Goal: Task Accomplishment & Management: Use online tool/utility

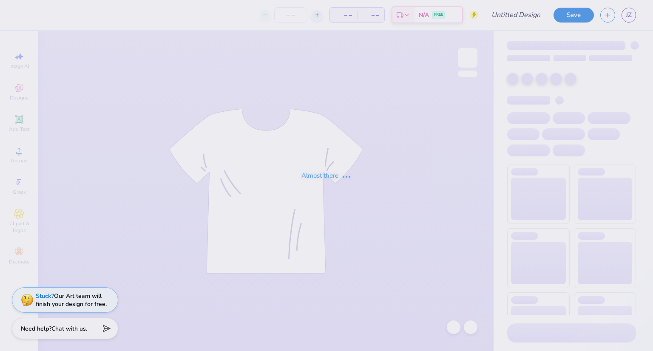
type input "SAS design 1"
type input "23"
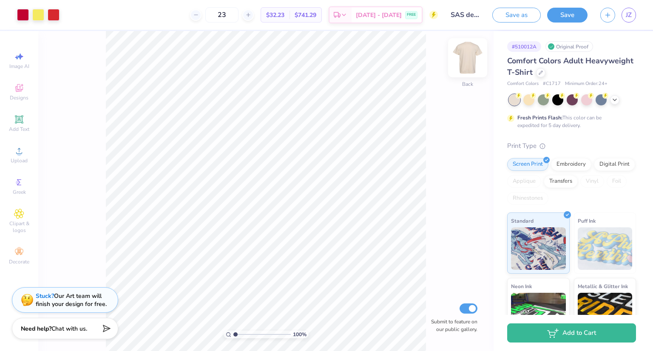
click at [471, 61] on img at bounding box center [468, 58] width 34 height 34
click at [23, 227] on span "Clipart & logos" at bounding box center [19, 227] width 30 height 14
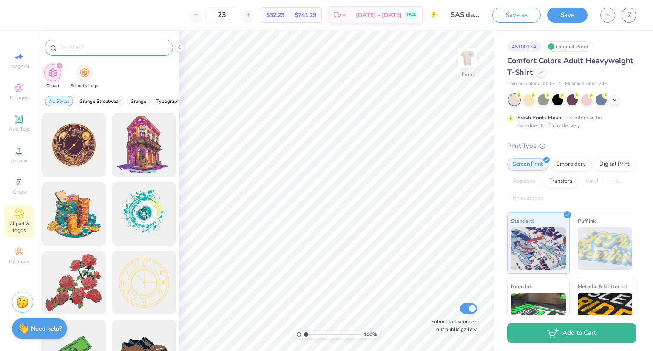
click at [88, 45] on input "text" at bounding box center [113, 47] width 109 height 9
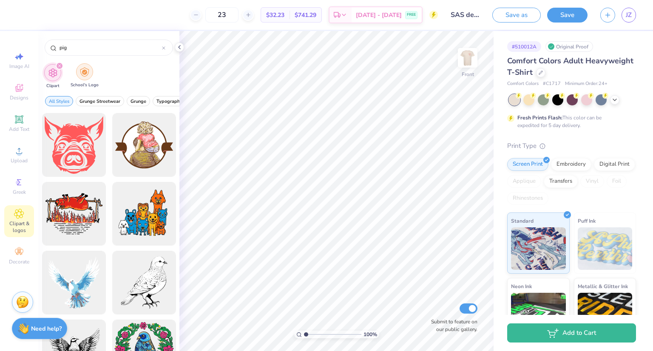
type input "pig"
click at [82, 75] on img "filter for School's Logo" at bounding box center [84, 72] width 9 height 10
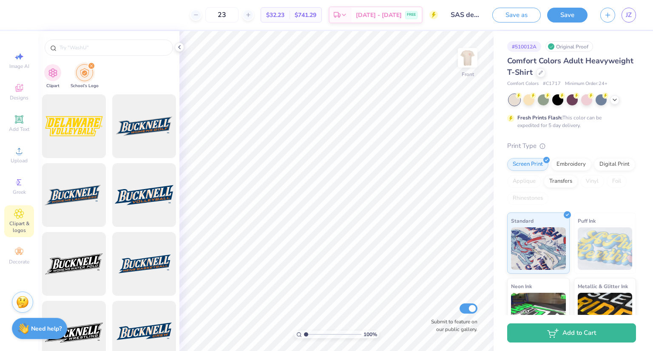
scroll to position [371, 0]
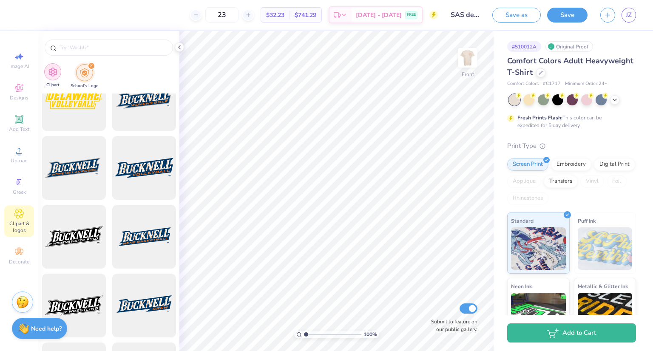
click at [51, 72] on img "filter for Clipart" at bounding box center [53, 72] width 10 height 10
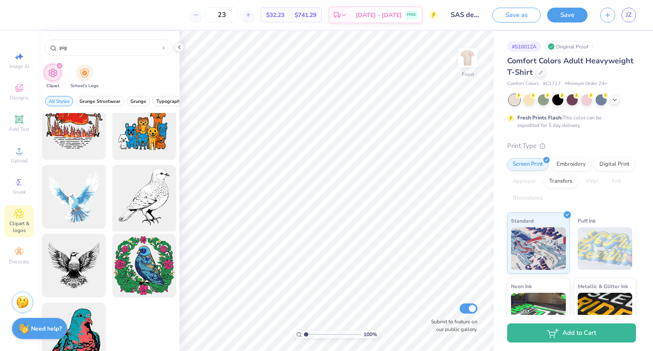
scroll to position [106, 0]
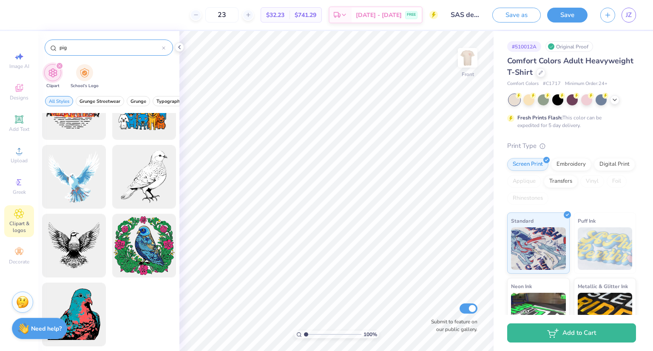
click at [88, 44] on input "pig" at bounding box center [110, 47] width 103 height 9
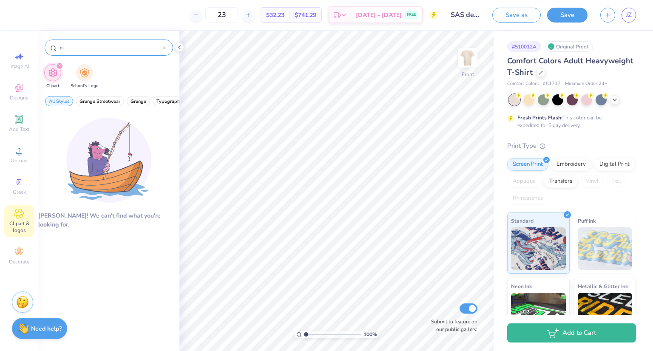
type input "p"
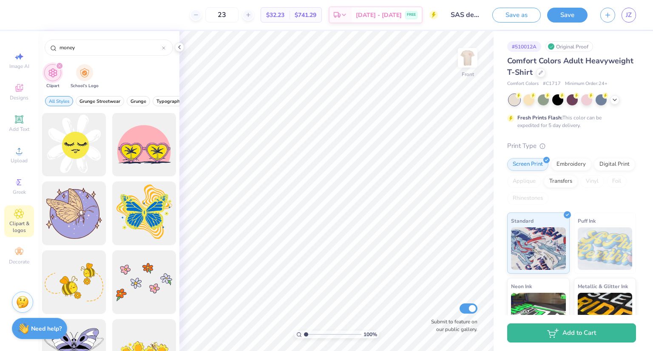
scroll to position [1032, 0]
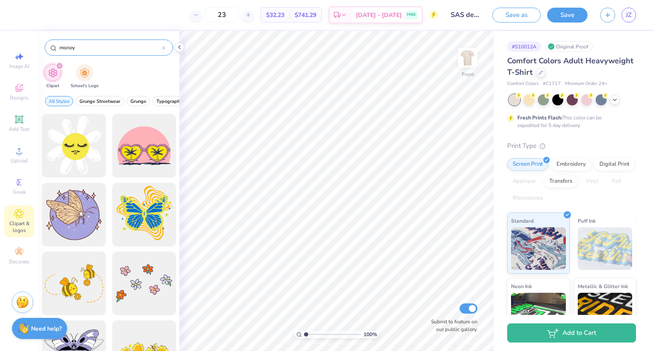
click at [94, 50] on input "money" at bounding box center [110, 47] width 103 height 9
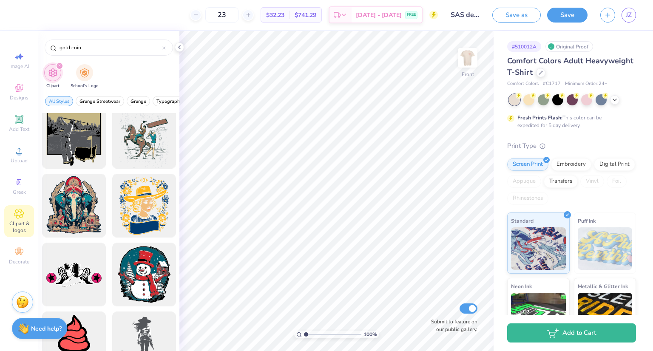
scroll to position [313, 0]
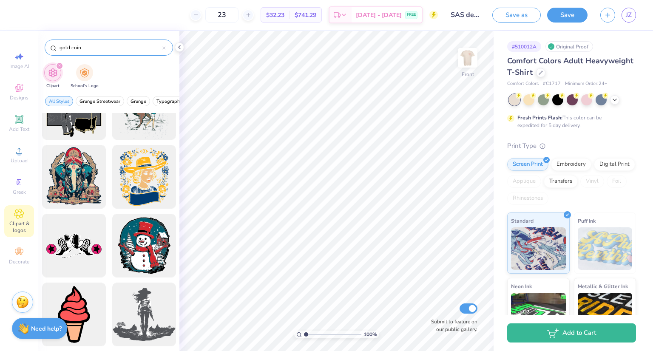
click at [94, 48] on input "gold coin" at bounding box center [110, 47] width 103 height 9
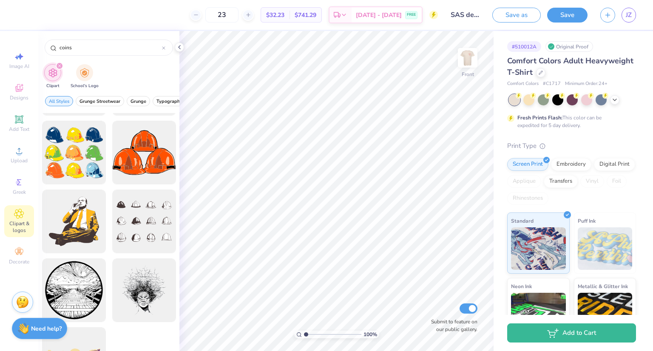
scroll to position [1415, 0]
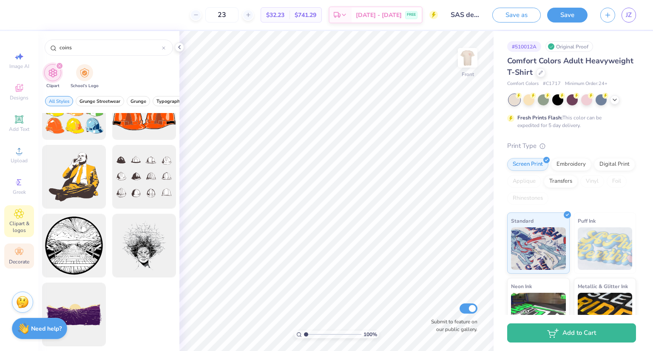
type input "coins"
click at [17, 253] on icon at bounding box center [19, 252] width 8 height 6
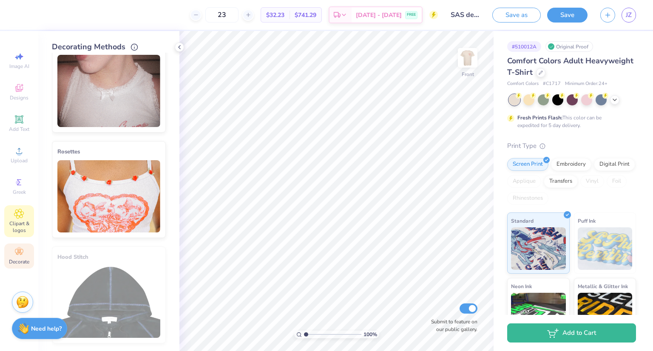
scroll to position [354, 0]
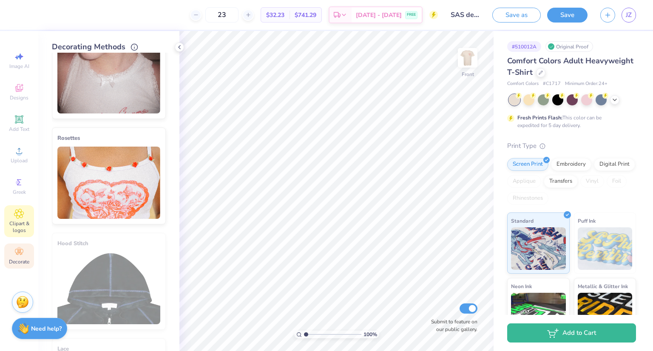
click at [12, 220] on span "Clipart & logos" at bounding box center [19, 227] width 30 height 14
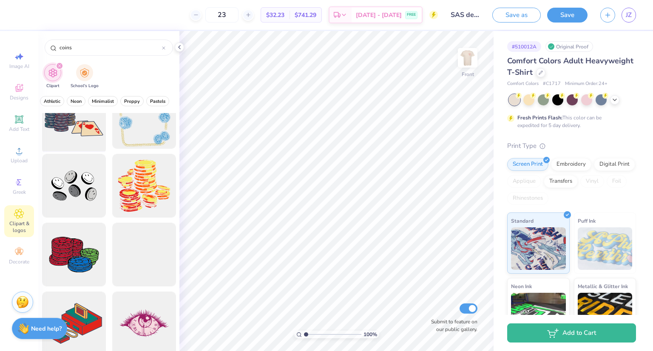
scroll to position [304, 0]
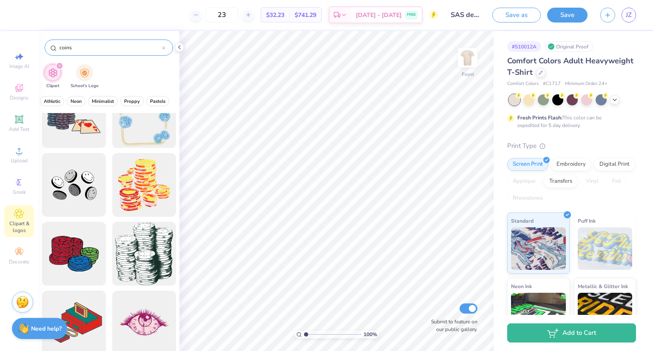
click at [85, 48] on input "coins" at bounding box center [110, 47] width 103 height 9
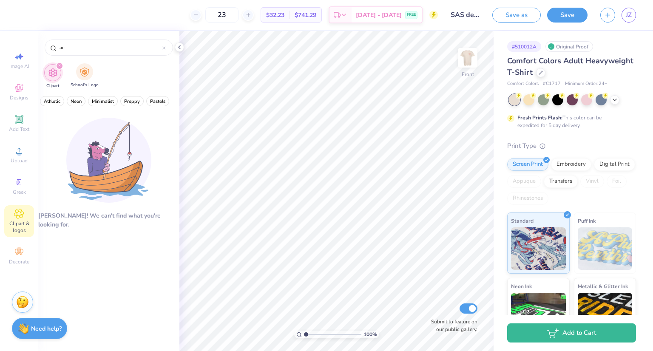
type input "a"
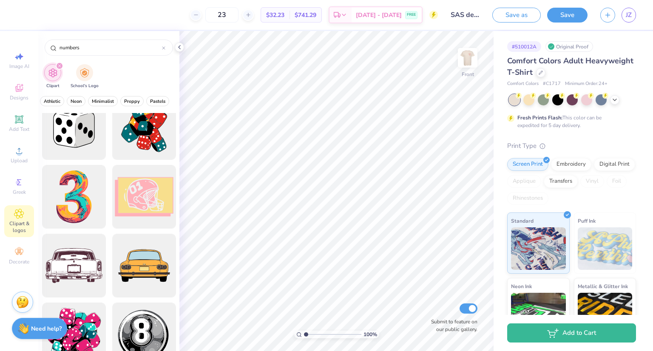
scroll to position [175, 0]
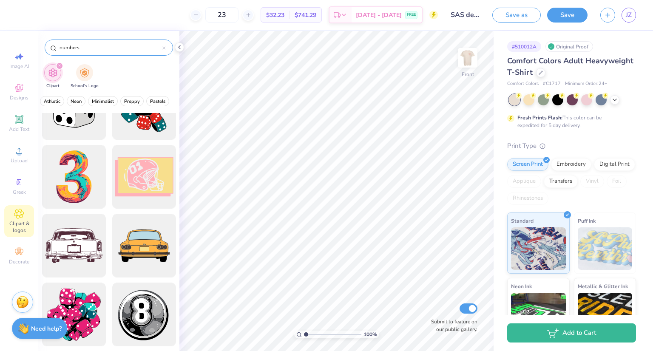
click at [95, 46] on input "numbers" at bounding box center [110, 47] width 103 height 9
type input "1"
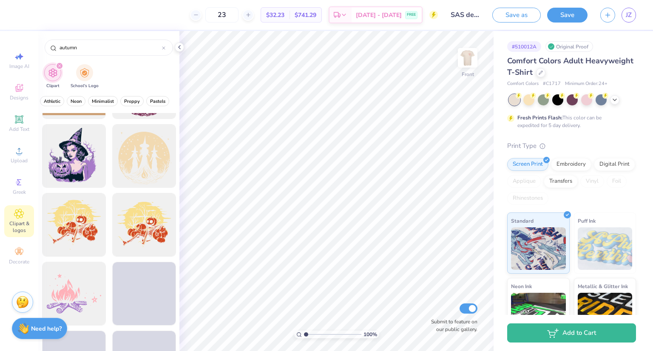
scroll to position [0, 0]
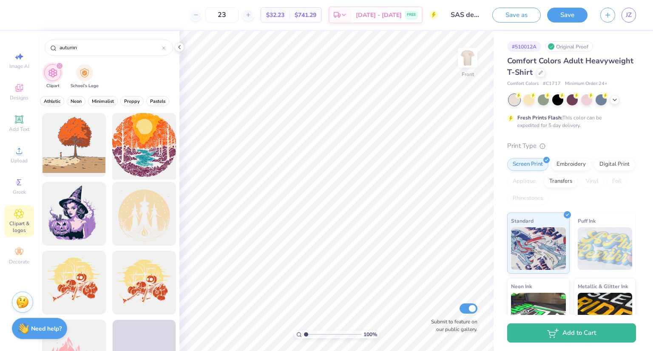
type input "autumn"
click at [153, 152] on div at bounding box center [144, 145] width 70 height 70
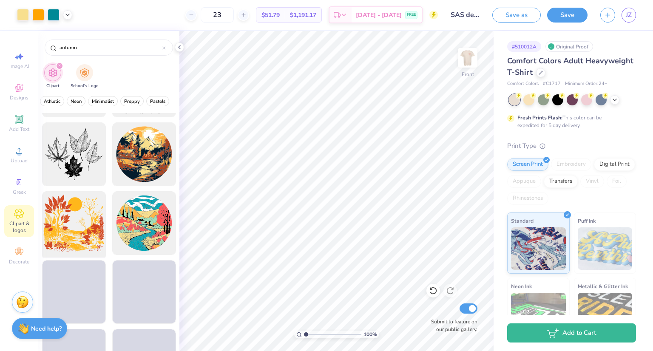
scroll to position [317, 0]
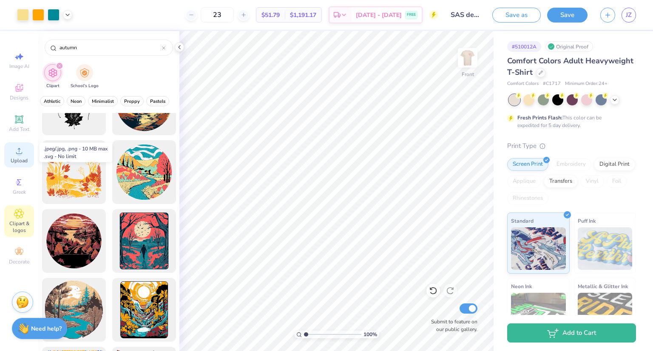
click at [20, 153] on circle at bounding box center [19, 153] width 5 height 5
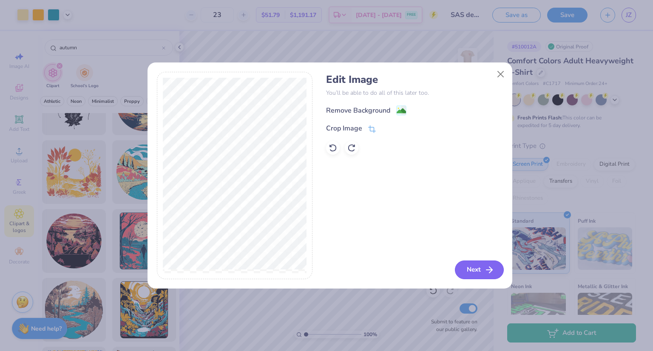
click at [472, 269] on button "Next" at bounding box center [479, 270] width 49 height 19
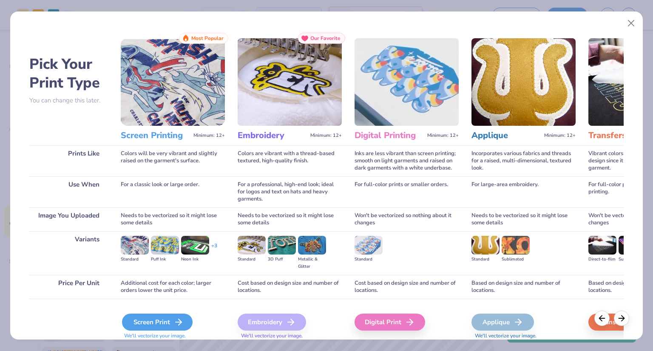
click at [159, 322] on div "Screen Print" at bounding box center [157, 322] width 71 height 17
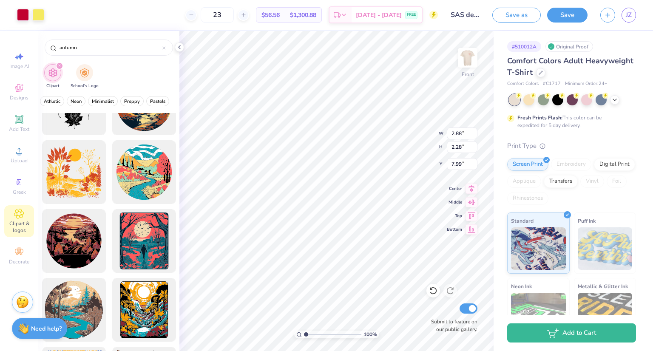
type input "2.88"
type input "2.28"
type input "4.87"
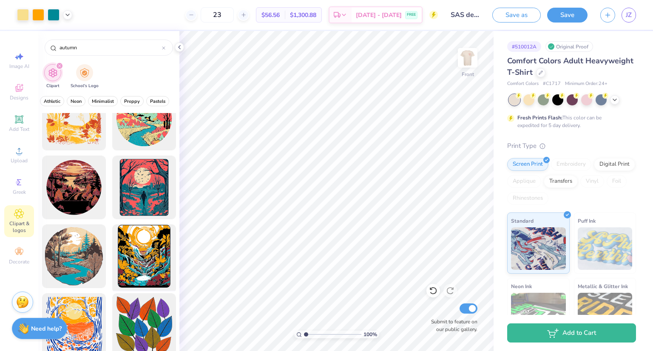
scroll to position [370, 0]
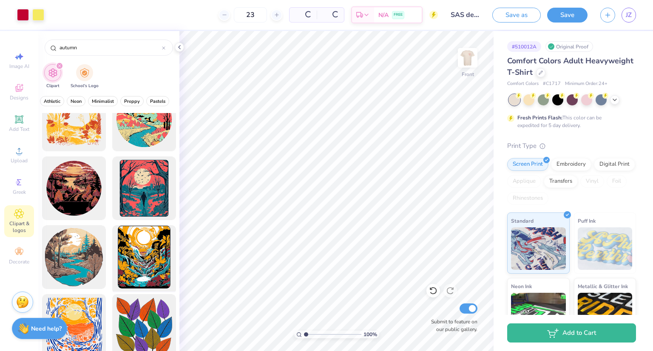
click at [148, 258] on div at bounding box center [144, 257] width 70 height 70
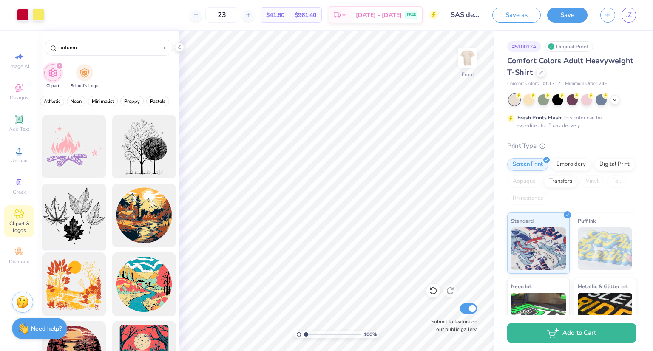
scroll to position [199, 0]
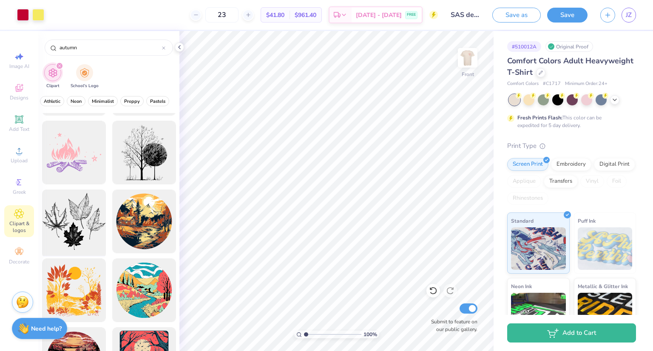
click at [71, 218] on div at bounding box center [74, 222] width 70 height 70
click at [76, 234] on div at bounding box center [74, 222] width 70 height 70
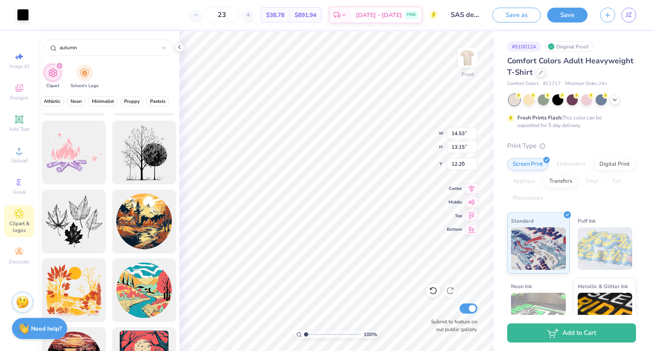
type input "3.00"
click at [20, 60] on icon at bounding box center [19, 56] width 10 height 10
select select "4"
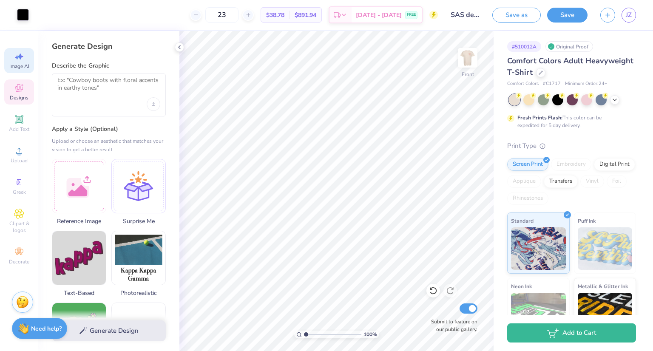
click at [22, 95] on span "Designs" at bounding box center [19, 97] width 19 height 7
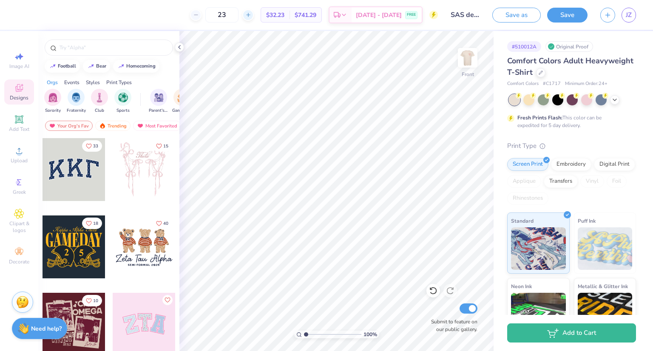
click at [250, 15] on line at bounding box center [247, 15] width 3 height 0
type input "24"
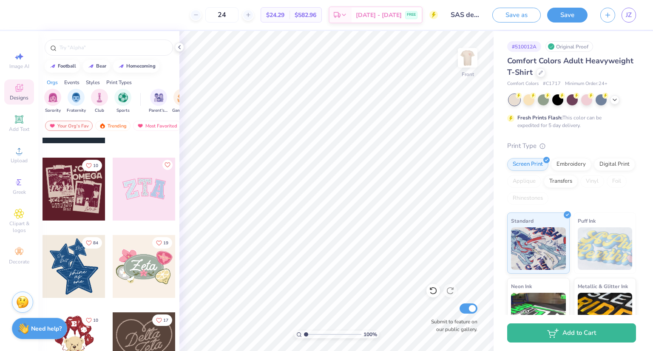
scroll to position [136, 0]
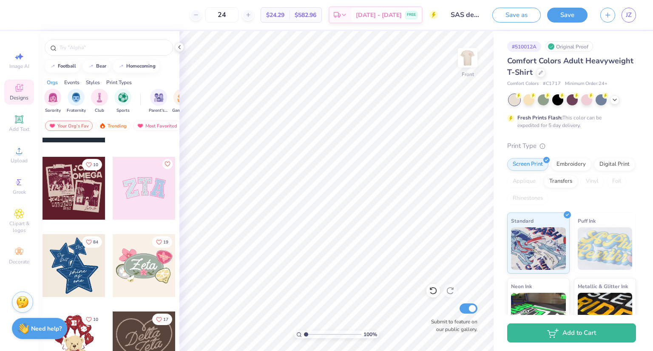
click at [20, 242] on div "Image AI Designs Add Text Upload Greek Clipart & logos Decorate" at bounding box center [19, 158] width 30 height 221
click at [17, 217] on icon at bounding box center [19, 214] width 10 height 10
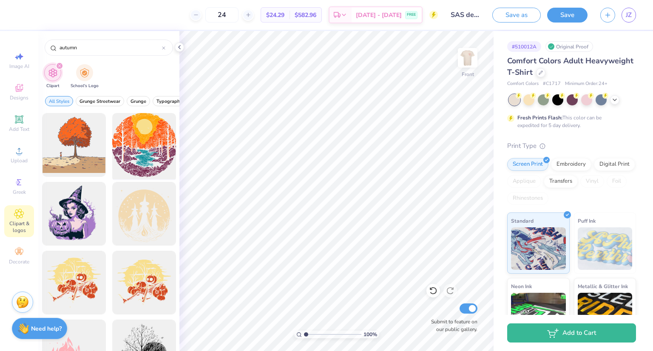
click at [146, 136] on div at bounding box center [144, 145] width 70 height 70
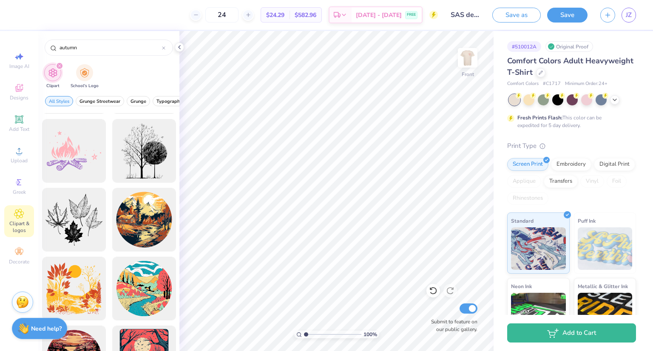
scroll to position [204, 0]
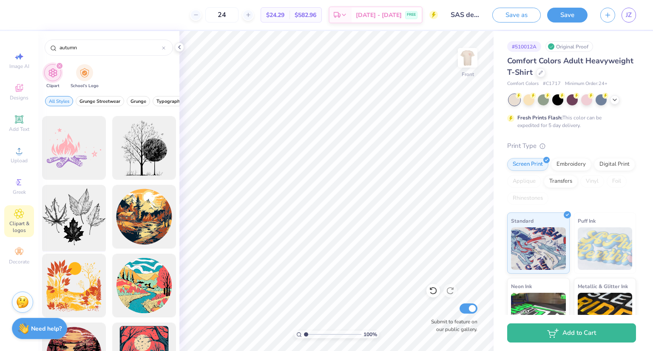
click at [60, 231] on div at bounding box center [74, 217] width 70 height 70
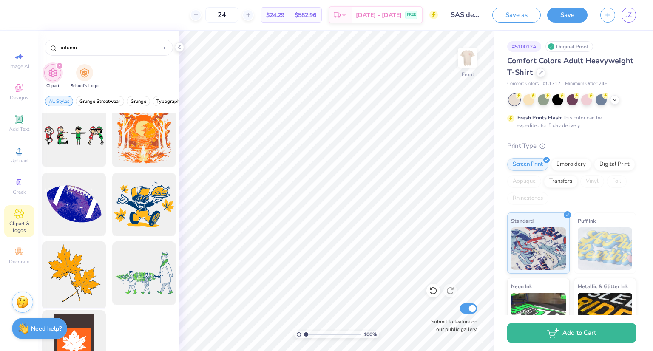
scroll to position [657, 0]
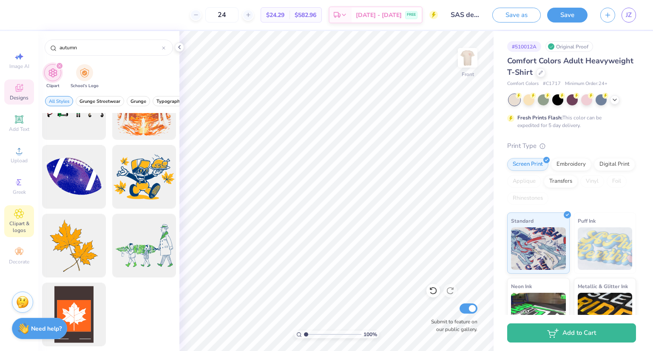
click at [20, 85] on icon at bounding box center [19, 88] width 10 height 10
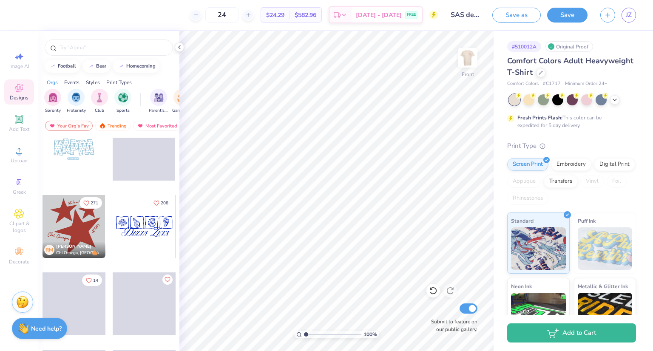
scroll to position [1312, 0]
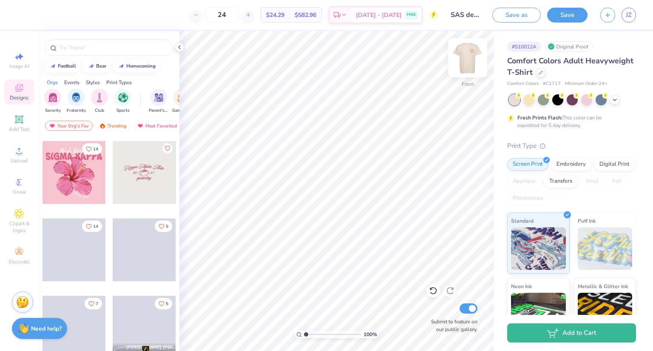
click at [469, 48] on img at bounding box center [468, 58] width 34 height 34
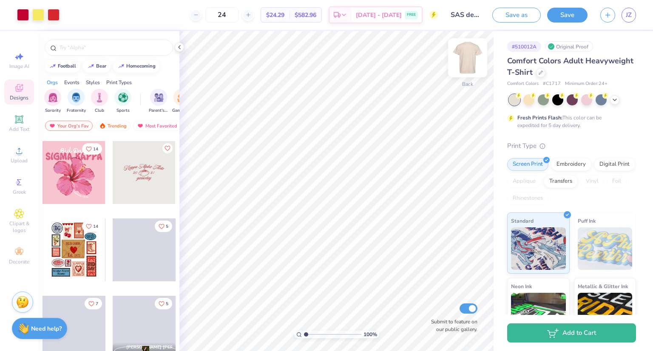
click at [471, 60] on img at bounding box center [468, 58] width 34 height 34
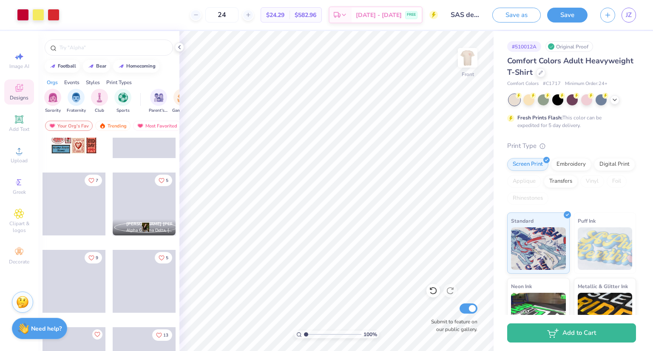
scroll to position [1437, 0]
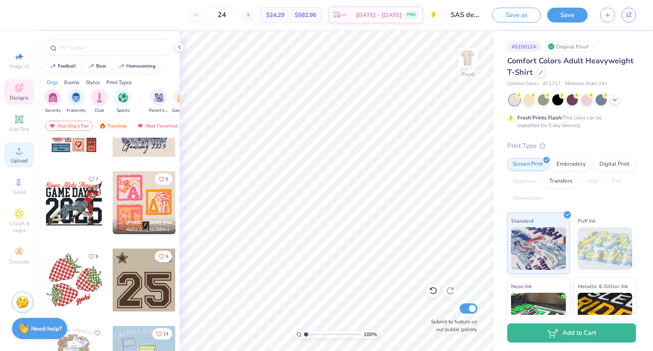
click at [23, 153] on icon at bounding box center [19, 151] width 10 height 10
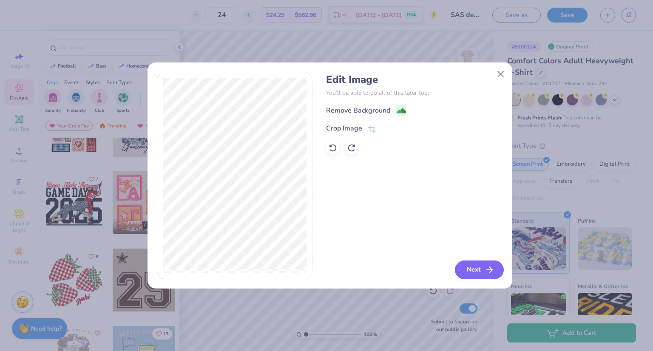
click at [484, 268] on icon "button" at bounding box center [489, 270] width 10 height 10
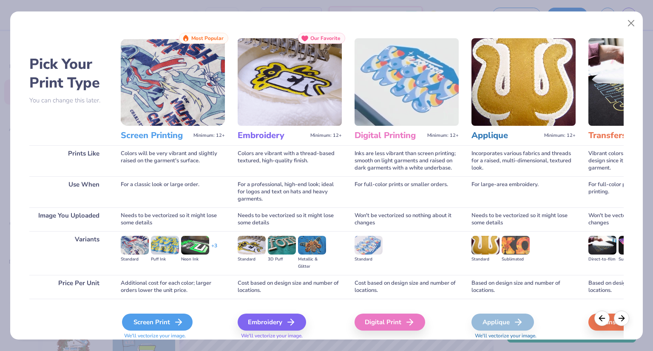
click at [154, 327] on div "Screen Print" at bounding box center [157, 322] width 71 height 17
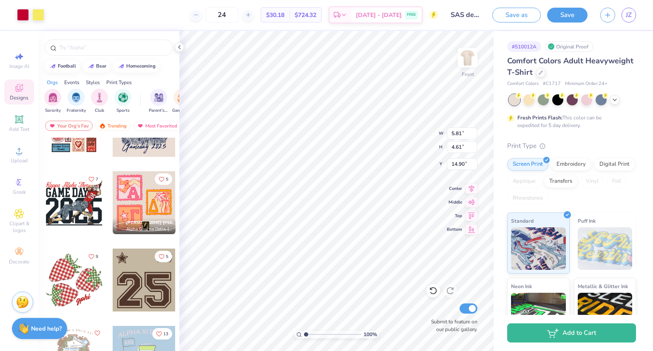
type input "5.81"
type input "4.61"
type input "3.21"
click at [476, 60] on img at bounding box center [468, 58] width 34 height 34
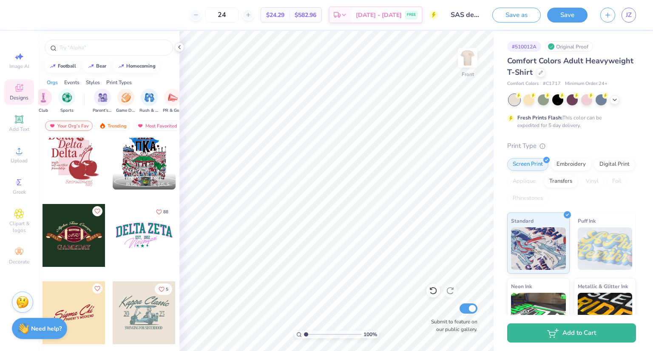
scroll to position [0, 56]
click at [45, 97] on img "filter for Club" at bounding box center [43, 97] width 9 height 10
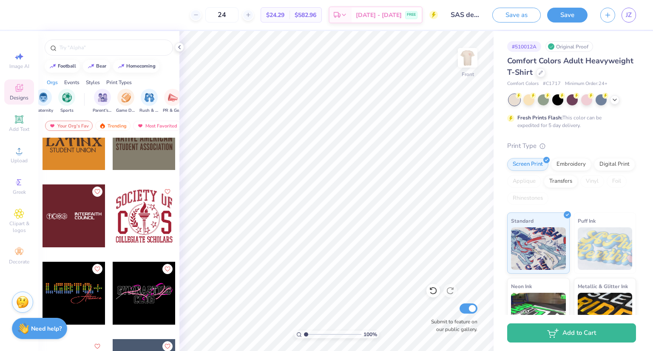
scroll to position [5524, 0]
click at [141, 215] on div at bounding box center [144, 216] width 63 height 63
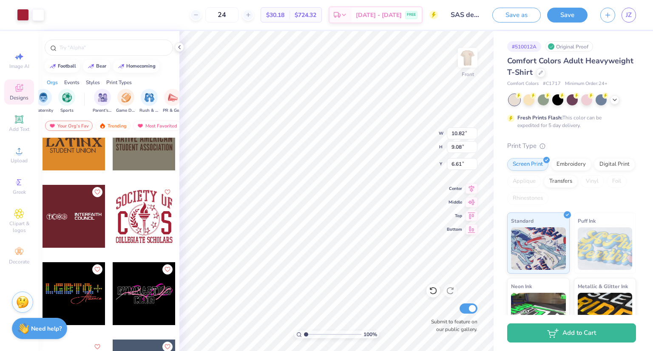
type input "6.61"
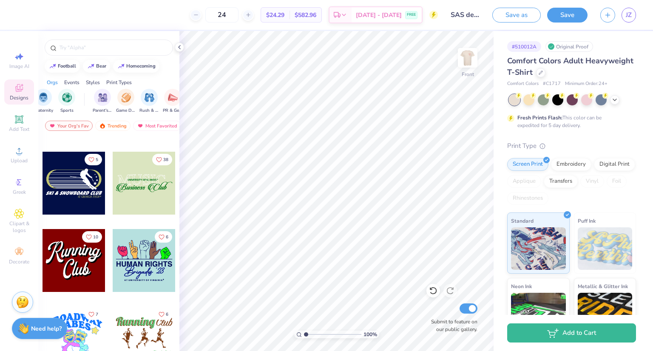
scroll to position [14540, 0]
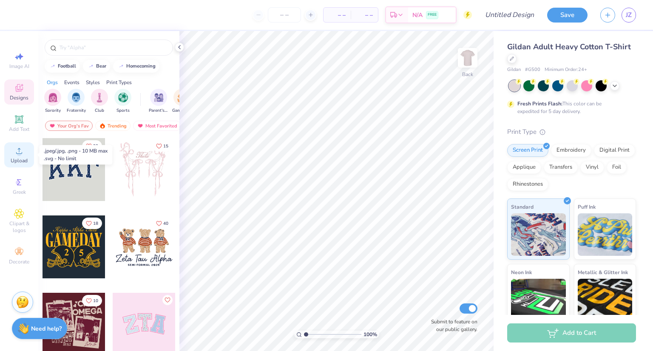
click at [14, 151] on icon at bounding box center [19, 151] width 10 height 10
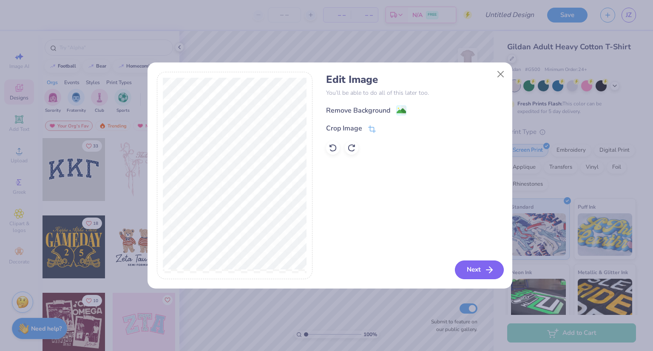
click at [474, 264] on button "Next" at bounding box center [479, 270] width 49 height 19
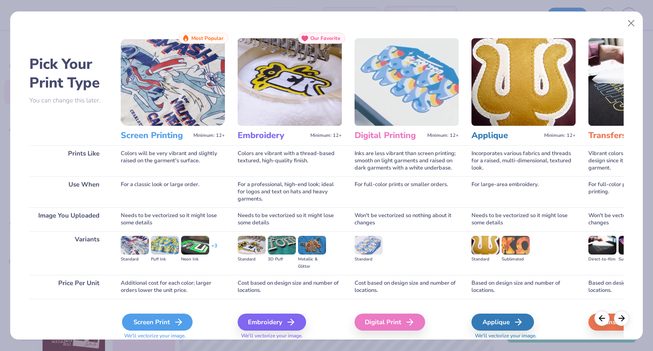
click at [151, 319] on div "Screen Print" at bounding box center [157, 322] width 71 height 17
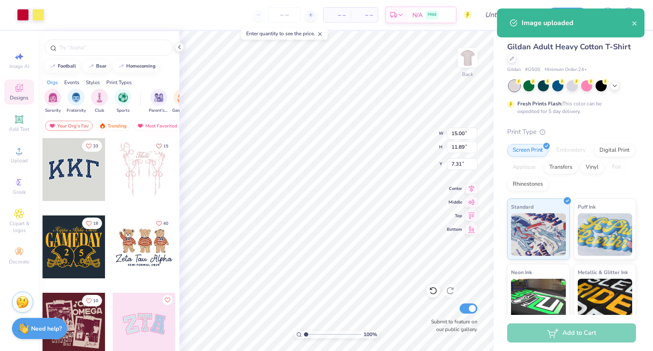
click at [310, 7] on div "– – Per Item – – Total Est. Delivery N/A FREE" at bounding box center [261, 15] width 421 height 30
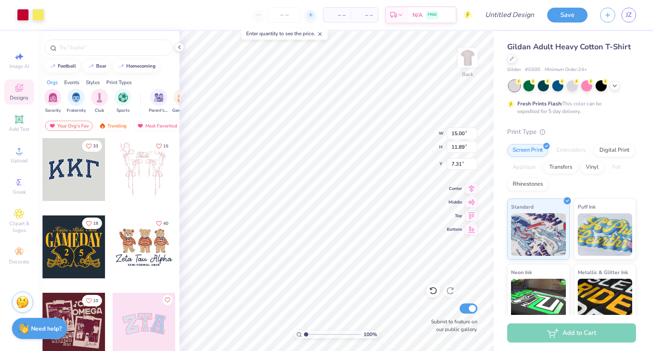
click at [310, 12] on icon at bounding box center [311, 15] width 6 height 6
type input "12"
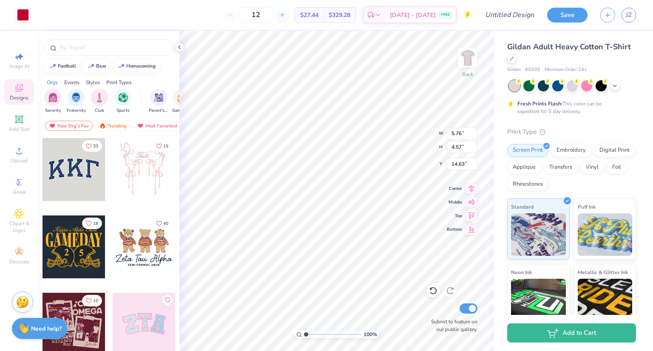
type input "5.76"
type input "4.57"
type input "14.63"
click at [429, 290] on div at bounding box center [433, 291] width 14 height 14
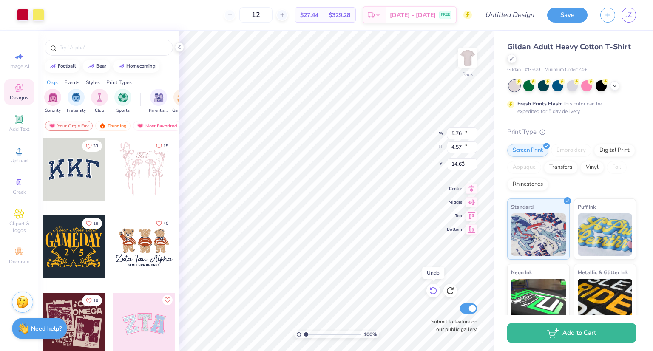
click at [429, 290] on div at bounding box center [433, 291] width 14 height 14
type input "15.00"
type input "11.89"
type input "7.31"
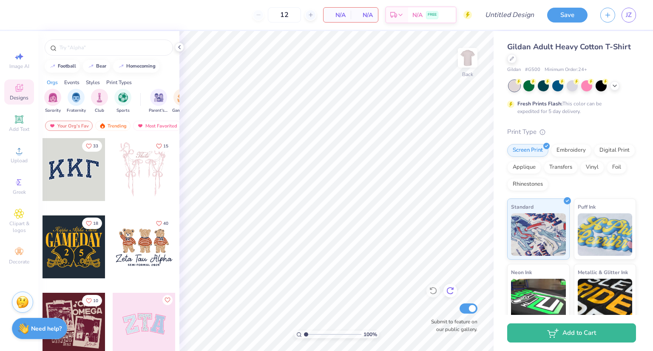
click at [448, 292] on icon at bounding box center [450, 291] width 9 height 9
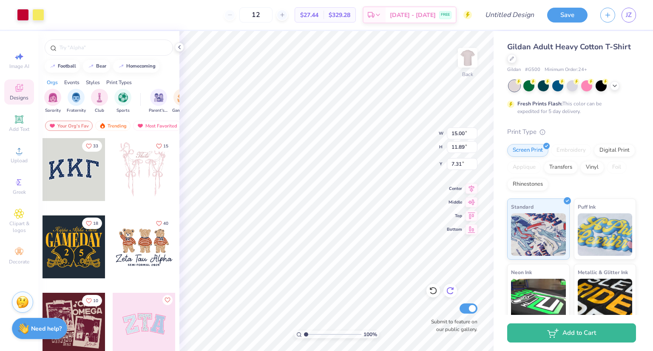
type input "4.40"
type input "3.49"
type input "3.00"
click at [284, 15] on line at bounding box center [281, 15] width 3 height 0
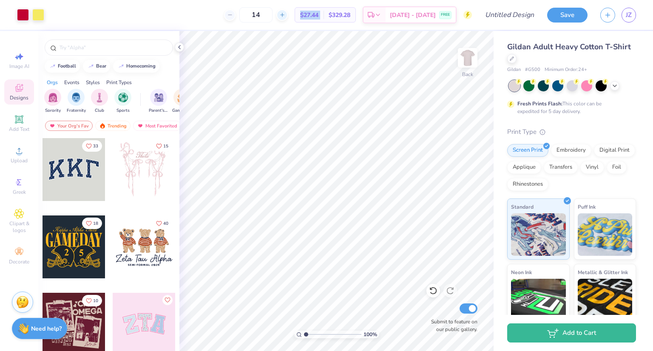
click at [284, 15] on line at bounding box center [281, 15] width 3 height 0
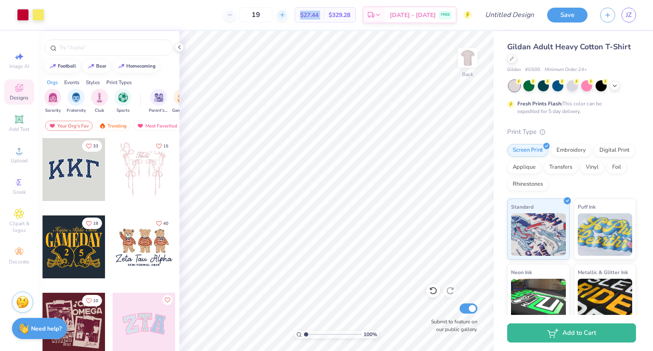
click at [284, 15] on line at bounding box center [281, 15] width 3 height 0
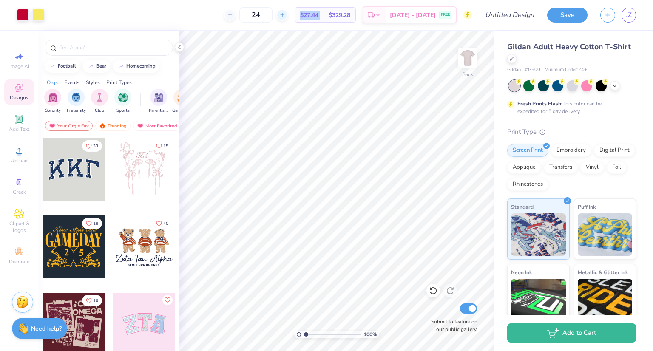
click at [284, 15] on line at bounding box center [281, 15] width 3 height 0
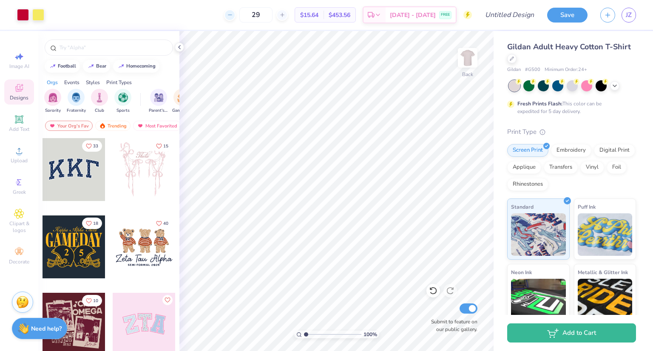
click at [236, 18] on div at bounding box center [229, 14] width 11 height 11
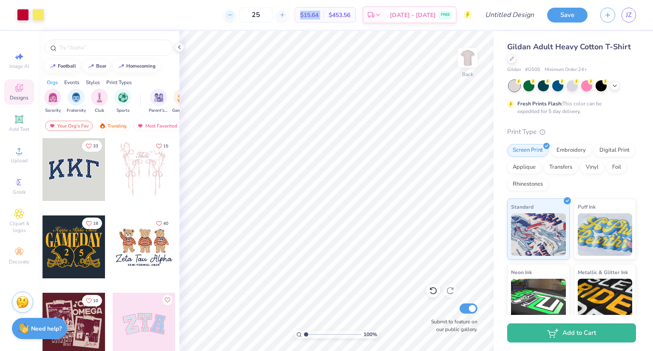
type input "24"
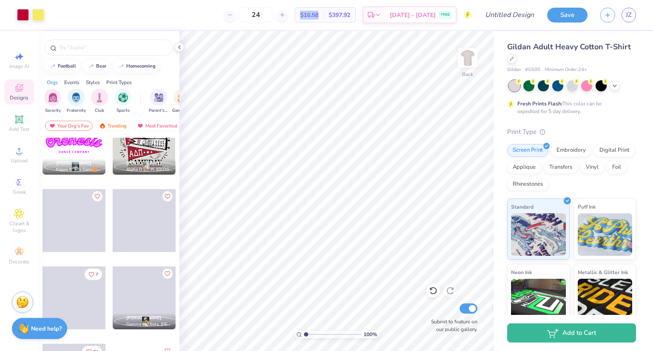
scroll to position [414, 0]
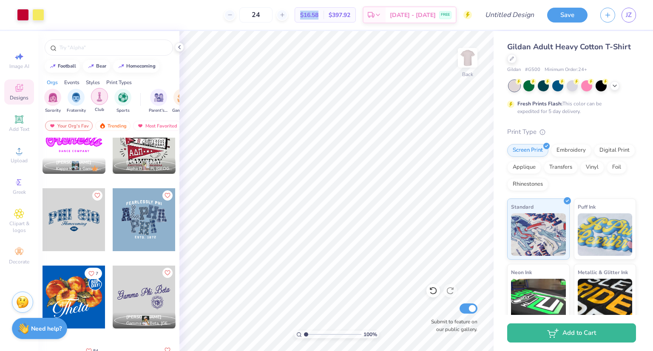
click at [95, 100] on img "filter for Club" at bounding box center [99, 97] width 9 height 10
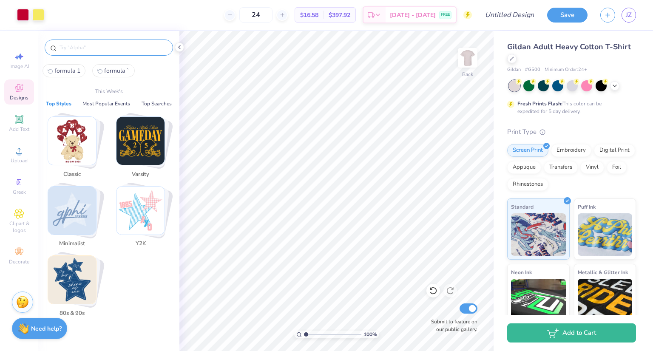
click at [100, 45] on input "text" at bounding box center [113, 47] width 109 height 9
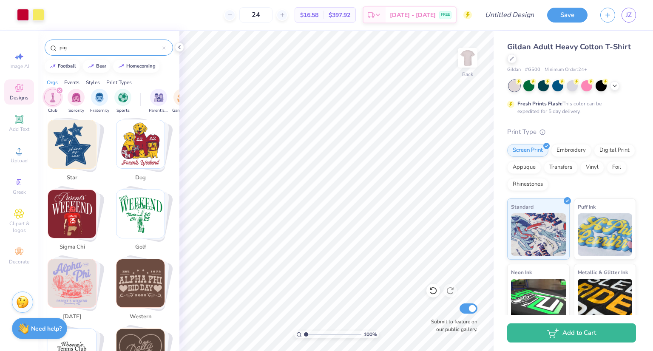
scroll to position [368, 0]
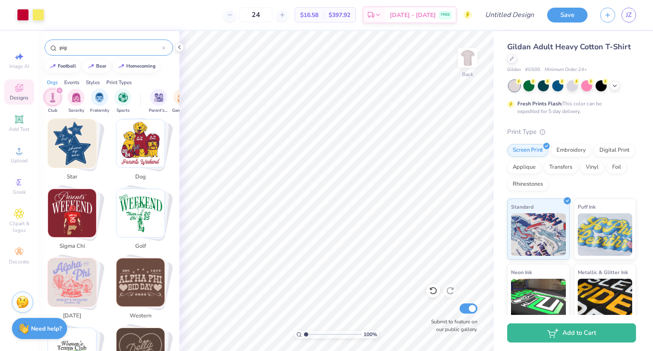
click at [77, 48] on input "pig" at bounding box center [110, 47] width 103 height 9
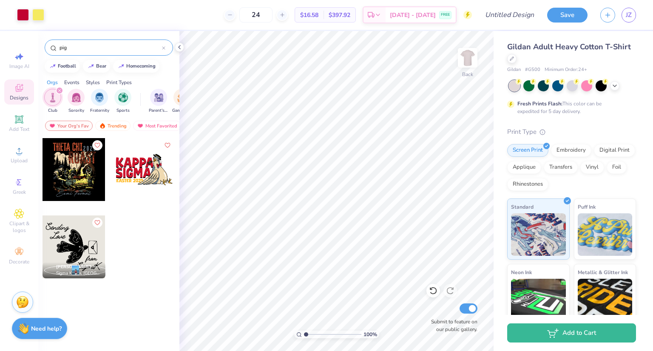
click at [77, 48] on input "pig" at bounding box center [110, 47] width 103 height 9
type input "money"
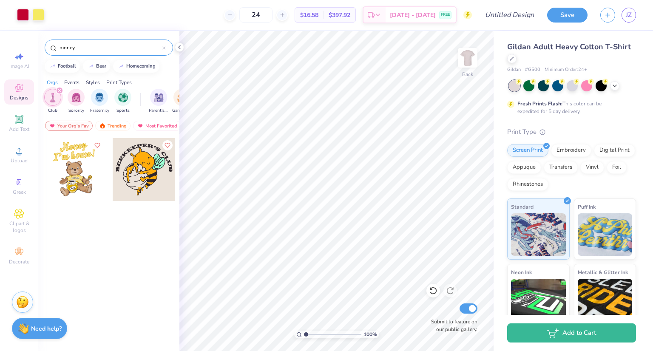
click at [82, 44] on input "money" at bounding box center [110, 47] width 103 height 9
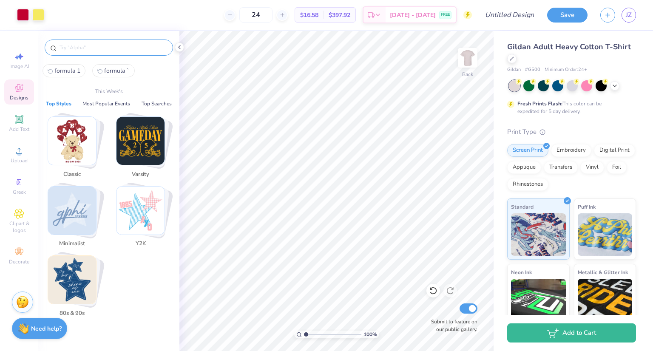
click at [83, 262] on img "Stack Card Button 80s & 90s" at bounding box center [72, 280] width 48 height 48
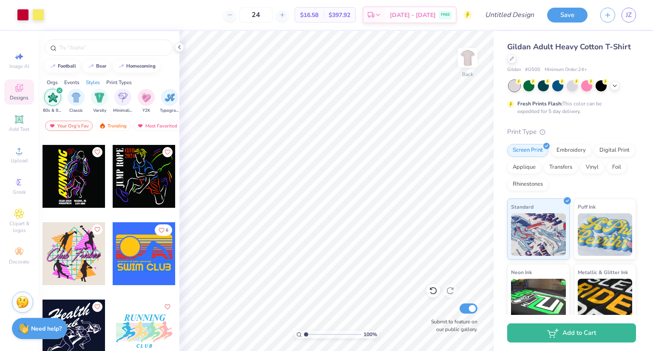
scroll to position [1230, 0]
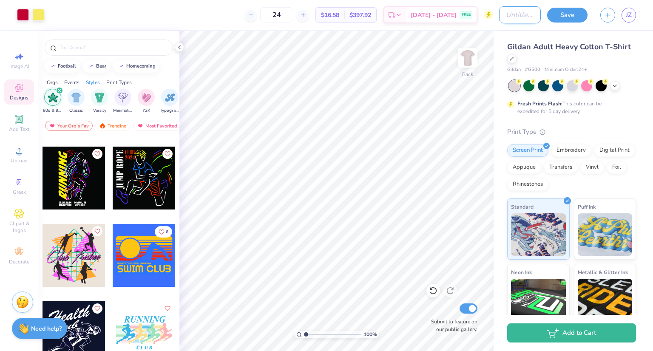
click at [502, 19] on input "Design Title" at bounding box center [520, 14] width 42 height 17
type input "sas design 2"
click at [565, 12] on button "Save" at bounding box center [567, 13] width 40 height 15
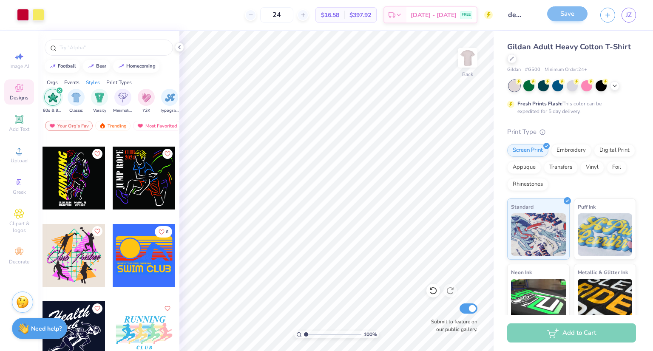
scroll to position [0, 0]
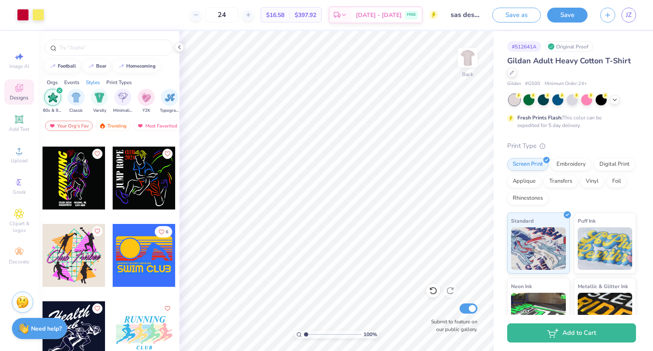
click at [632, 24] on div "Design Saved" at bounding box center [570, 26] width 151 height 39
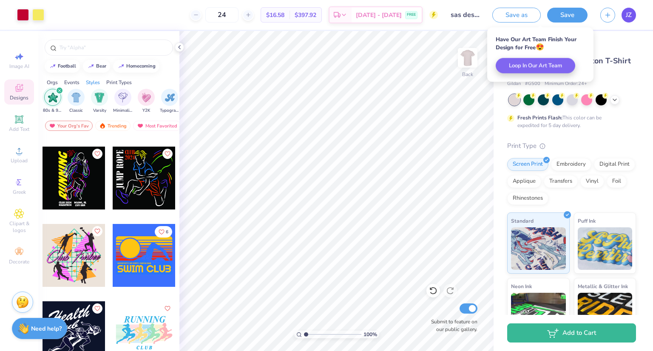
click at [622, 16] on link "JZ" at bounding box center [629, 15] width 14 height 15
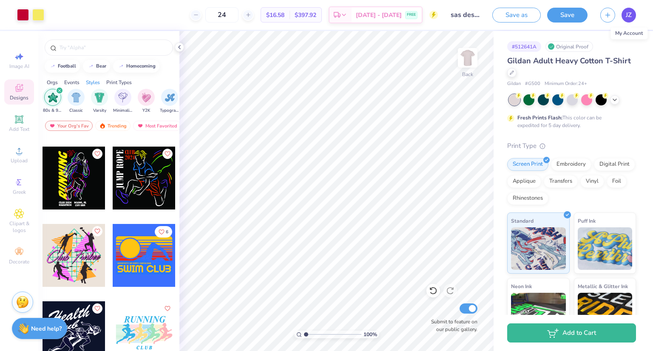
click at [628, 22] on link "JZ" at bounding box center [629, 15] width 14 height 15
click at [437, 294] on icon at bounding box center [433, 291] width 9 height 9
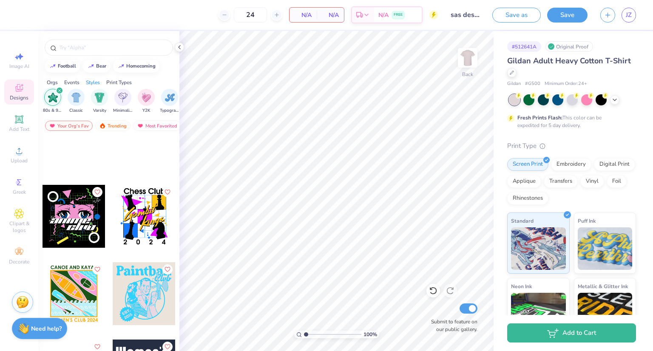
scroll to position [2153, 0]
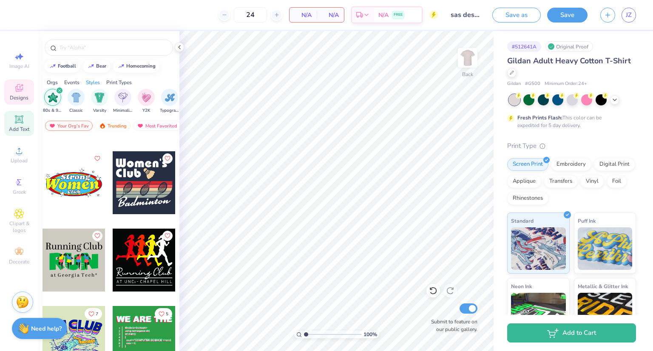
click at [18, 128] on span "Add Text" at bounding box center [19, 129] width 20 height 7
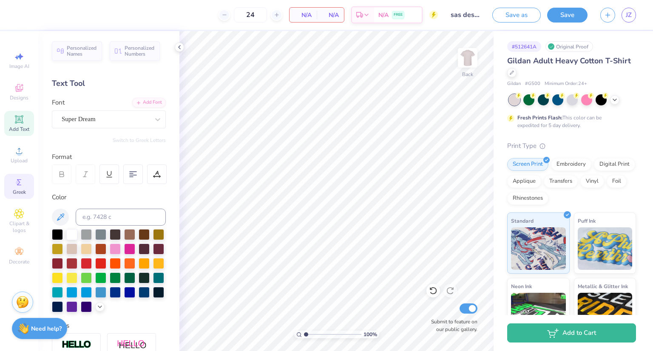
click at [18, 184] on icon at bounding box center [19, 182] width 4 height 6
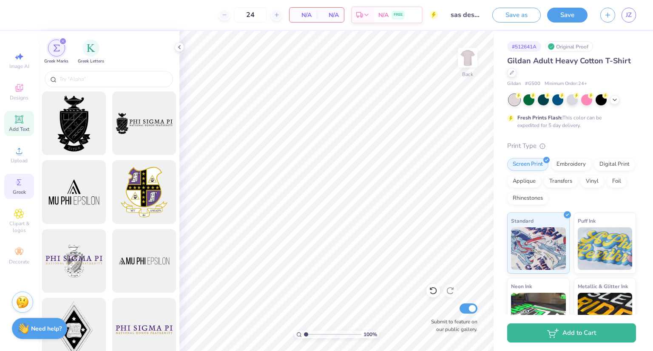
click at [12, 129] on span "Add Text" at bounding box center [19, 129] width 20 height 7
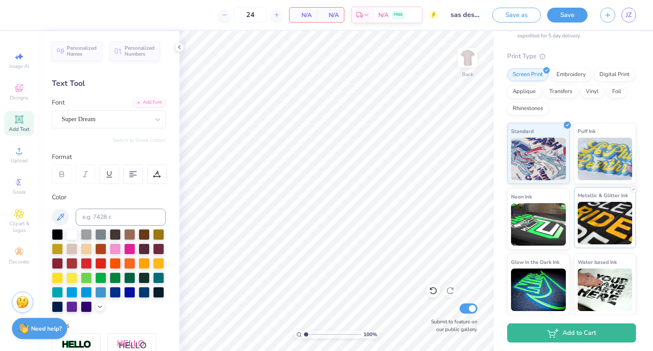
scroll to position [0, 0]
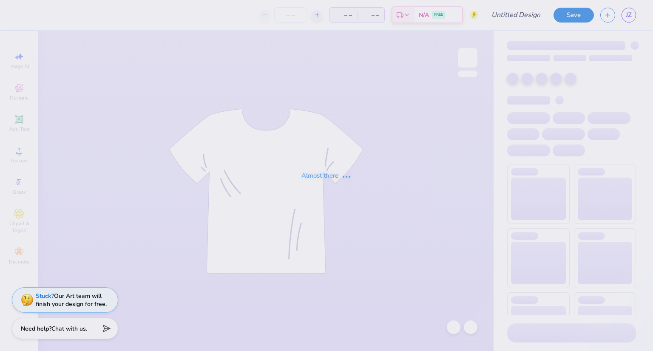
type input "SAS design 1"
type input "23"
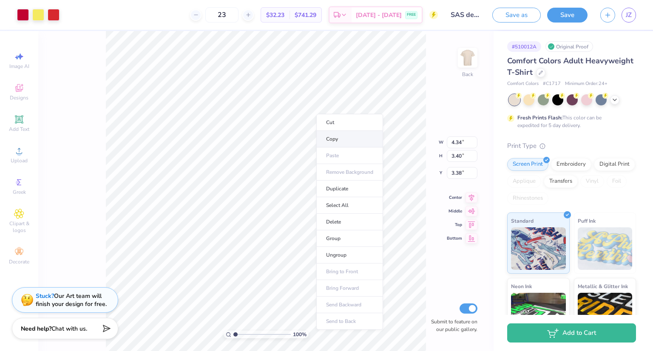
click at [333, 138] on li "Copy" at bounding box center [349, 139] width 67 height 17
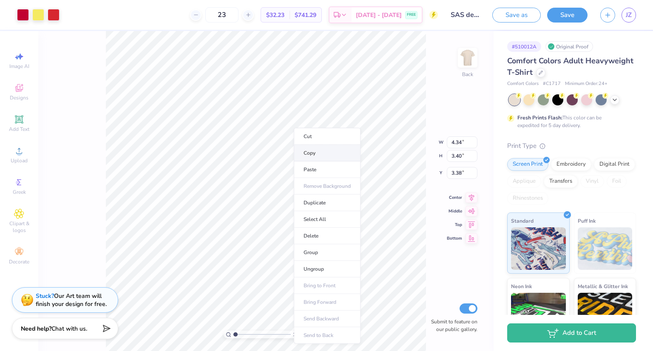
click at [315, 153] on li "Copy" at bounding box center [327, 153] width 67 height 17
